Goal: Find specific page/section: Find specific page/section

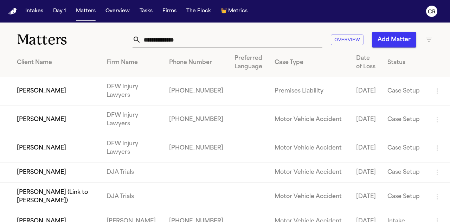
click at [203, 41] on input "text" at bounding box center [231, 39] width 181 height 15
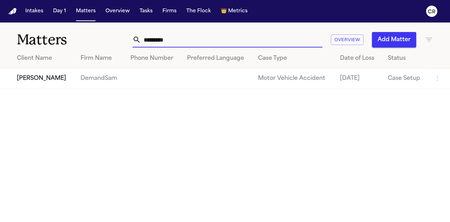
type input "*********"
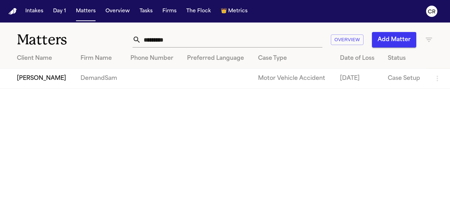
click at [57, 81] on td "Carmalita Yelverton" at bounding box center [37, 78] width 75 height 20
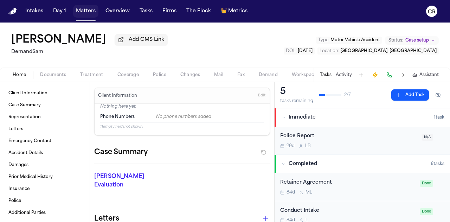
click at [83, 11] on button "Matters" at bounding box center [85, 11] width 25 height 13
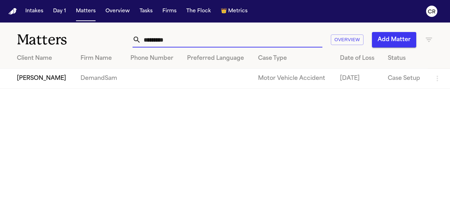
drag, startPoint x: 203, startPoint y: 44, endPoint x: 79, endPoint y: 49, distance: 124.1
click at [79, 49] on div "Matters ********* Overview Add Matter Client Name Firm Name Phone Number Prefer…" at bounding box center [225, 55] width 450 height 66
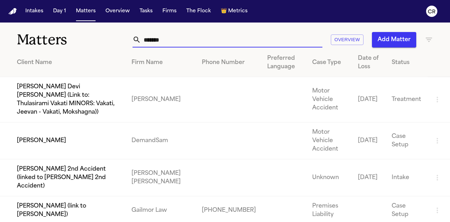
click at [183, 39] on input "*******" at bounding box center [231, 39] width 181 height 15
type input "*******"
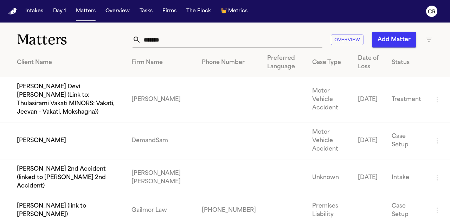
click at [80, 124] on td "Tyneka Elliott" at bounding box center [63, 140] width 126 height 37
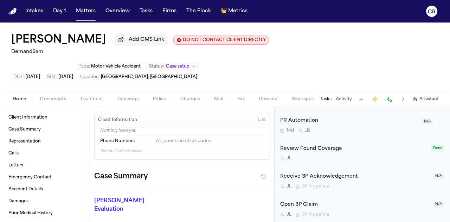
scroll to position [229, 0]
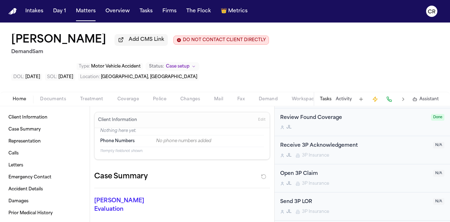
click at [57, 96] on span "Documents" at bounding box center [53, 99] width 26 height 6
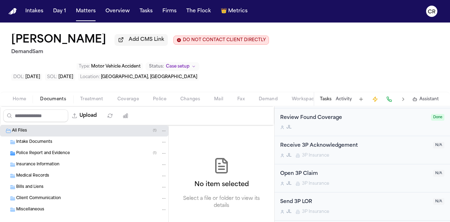
click at [46, 148] on div "Police Report and Evidence ( 1 )" at bounding box center [84, 153] width 168 height 11
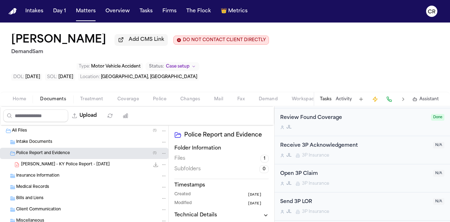
click at [22, 96] on span "Home" at bounding box center [19, 99] width 13 height 6
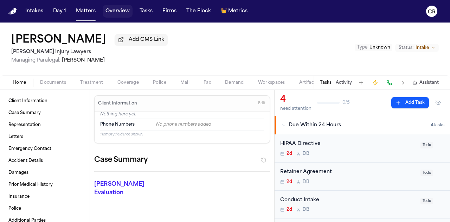
click at [117, 12] on button "Overview" at bounding box center [118, 11] width 30 height 13
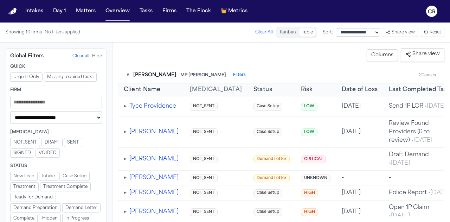
click at [48, 100] on input "Filters" at bounding box center [56, 102] width 92 height 13
click at [151, 10] on button "Tasks" at bounding box center [146, 11] width 19 height 13
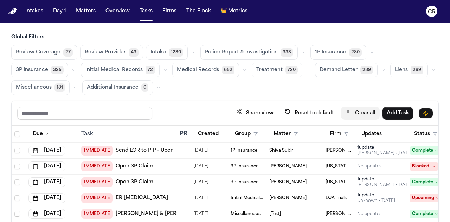
click at [363, 110] on button "Clear all" at bounding box center [360, 112] width 39 height 13
click at [356, 111] on button "Clear all" at bounding box center [360, 112] width 39 height 13
click at [338, 53] on span "1P Insurance" at bounding box center [330, 52] width 31 height 7
click at [338, 53] on span "1P Insurance" at bounding box center [329, 52] width 31 height 7
click at [370, 53] on icon "button" at bounding box center [372, 52] width 4 height 4
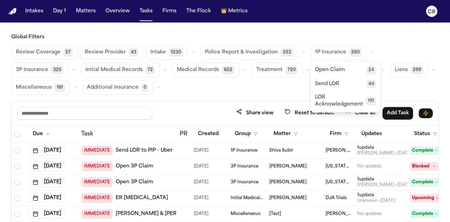
click at [334, 68] on span "Open Claim" at bounding box center [330, 69] width 30 height 7
